Goal: Task Accomplishment & Management: Complete application form

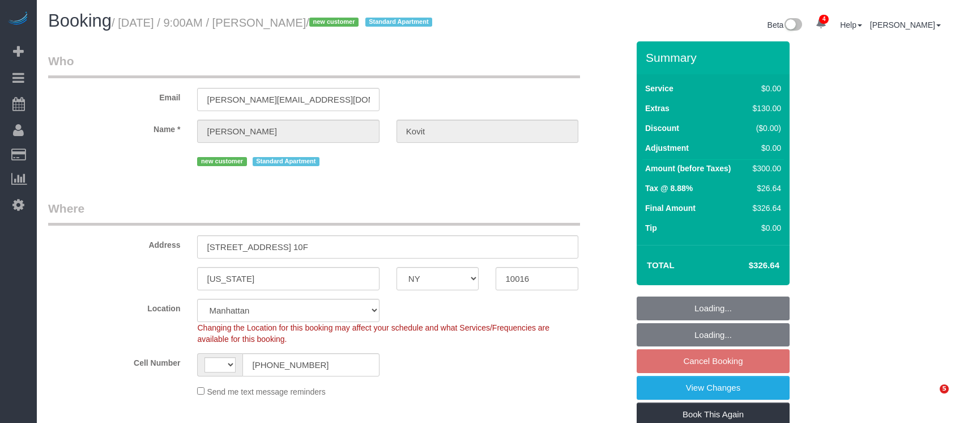
select select "NY"
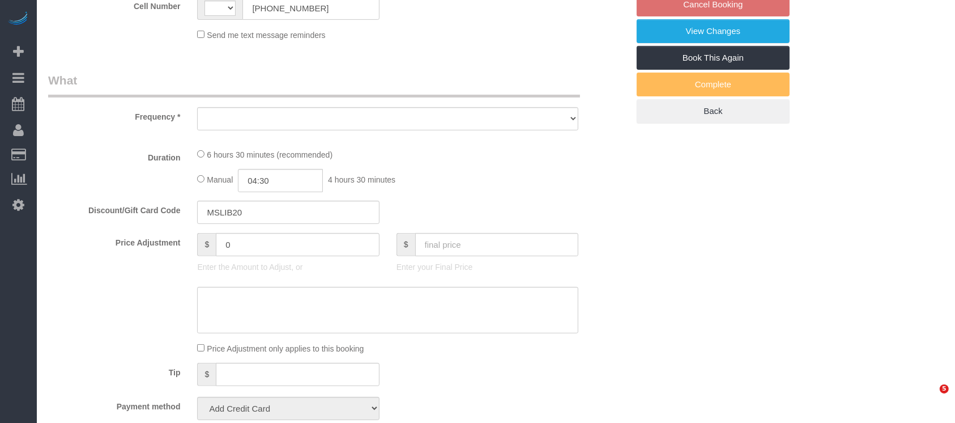
select select "string:[GEOGRAPHIC_DATA]"
select select "object:910"
select select "string:stripe-pm_1RzeZv4VGloSiKo7d8ARvdQf"
select select "spot2"
select select "number:89"
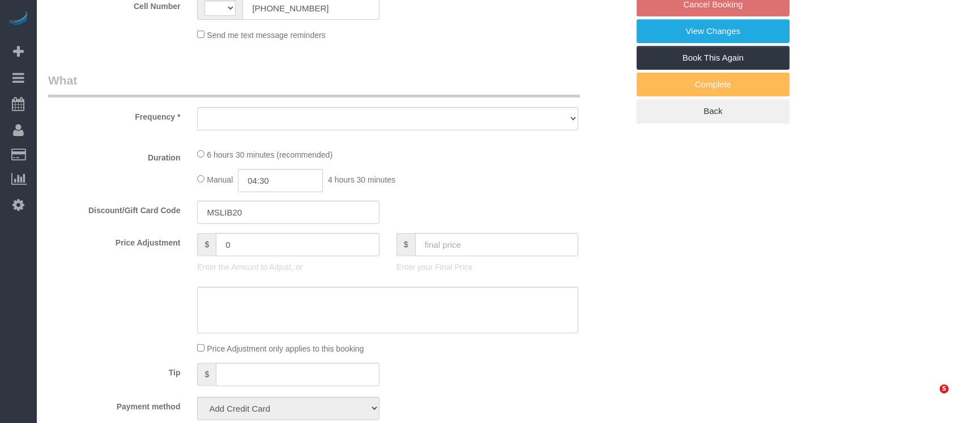
select select "number:72"
select select "number:15"
select select "number:7"
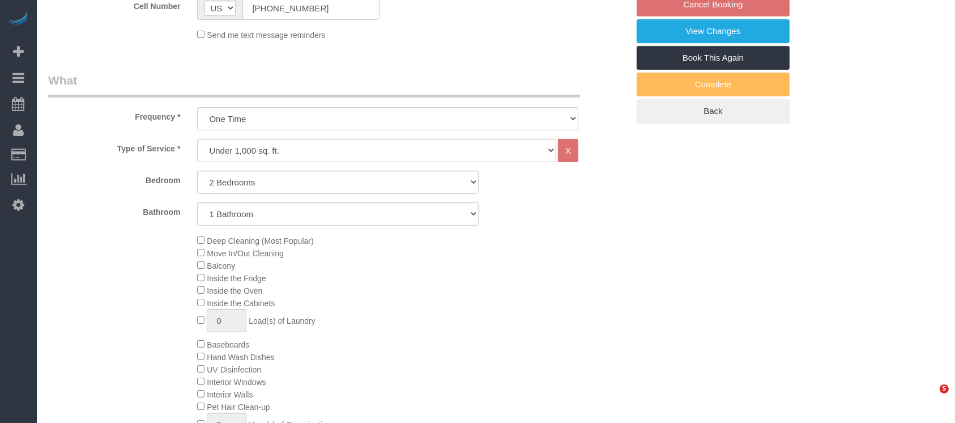
select select "2"
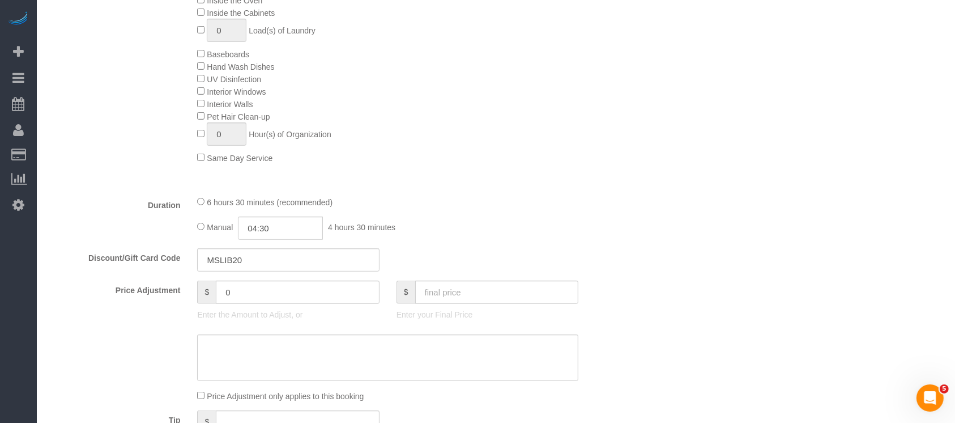
scroll to position [659, 0]
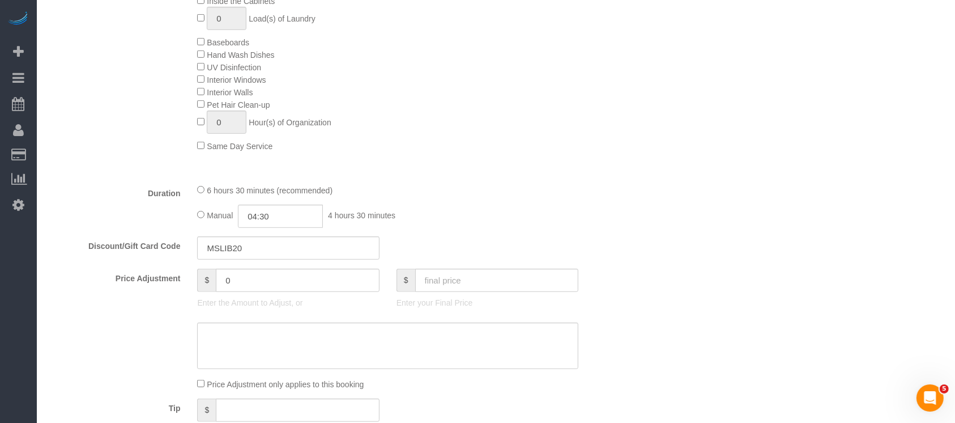
select select "object:1348"
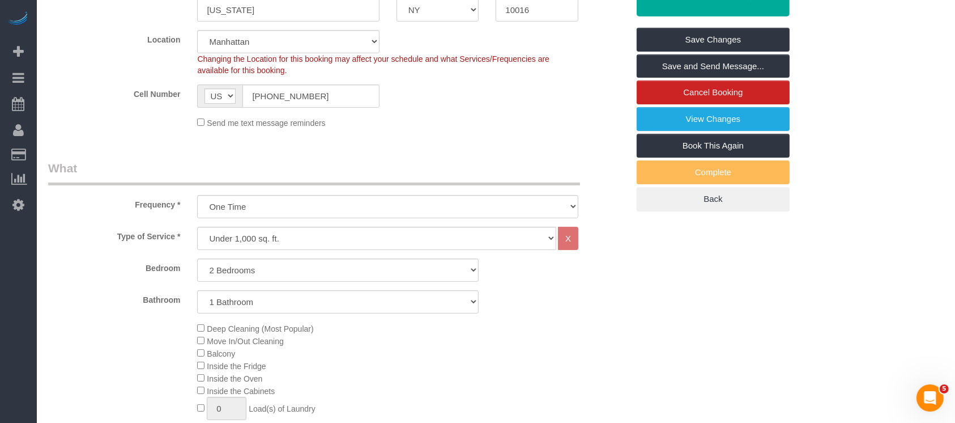
scroll to position [227, 0]
